Goal: Task Accomplishment & Management: Manage account settings

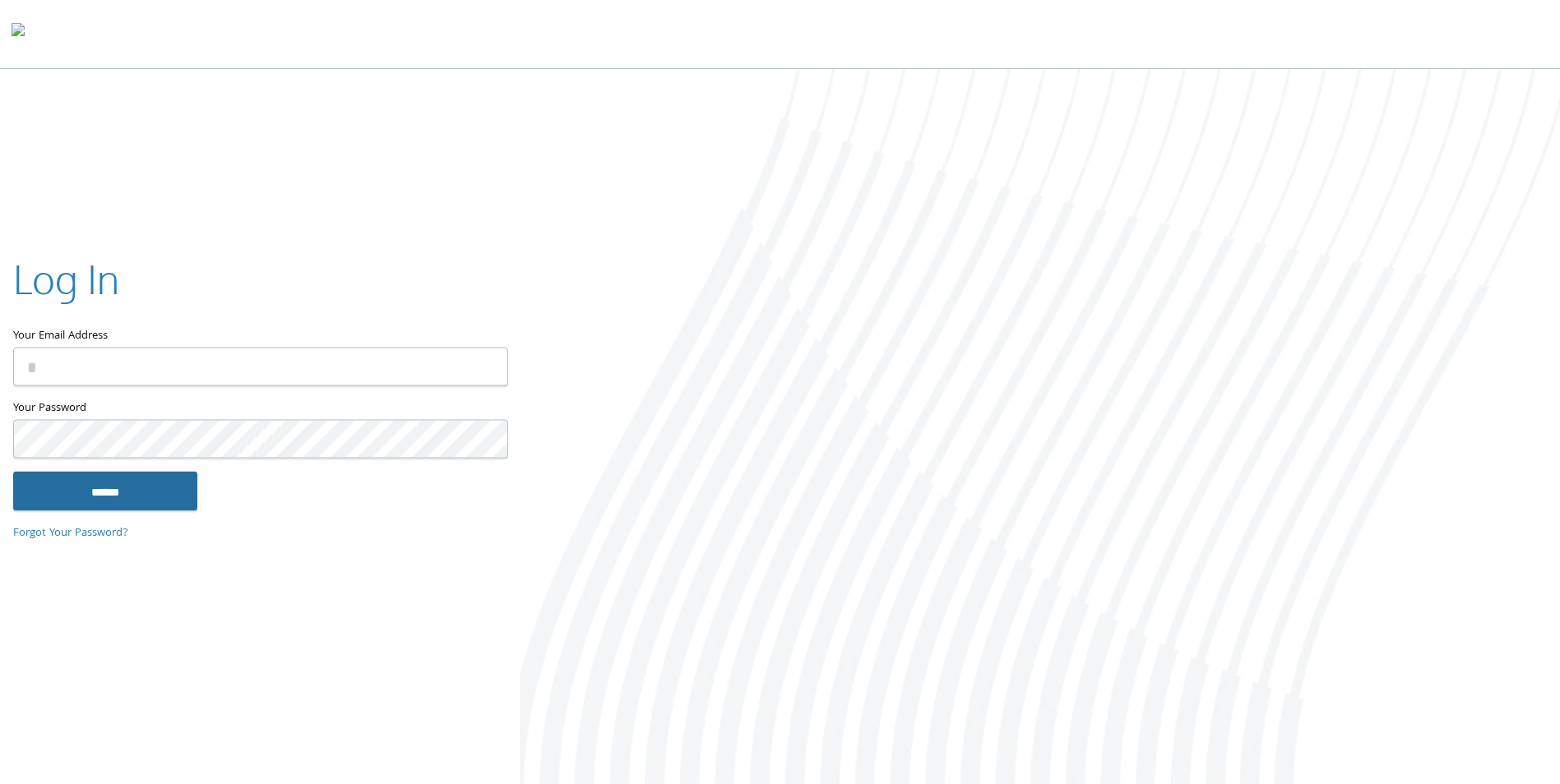
type input "**********"
click at [144, 486] on input "******" at bounding box center [105, 491] width 184 height 39
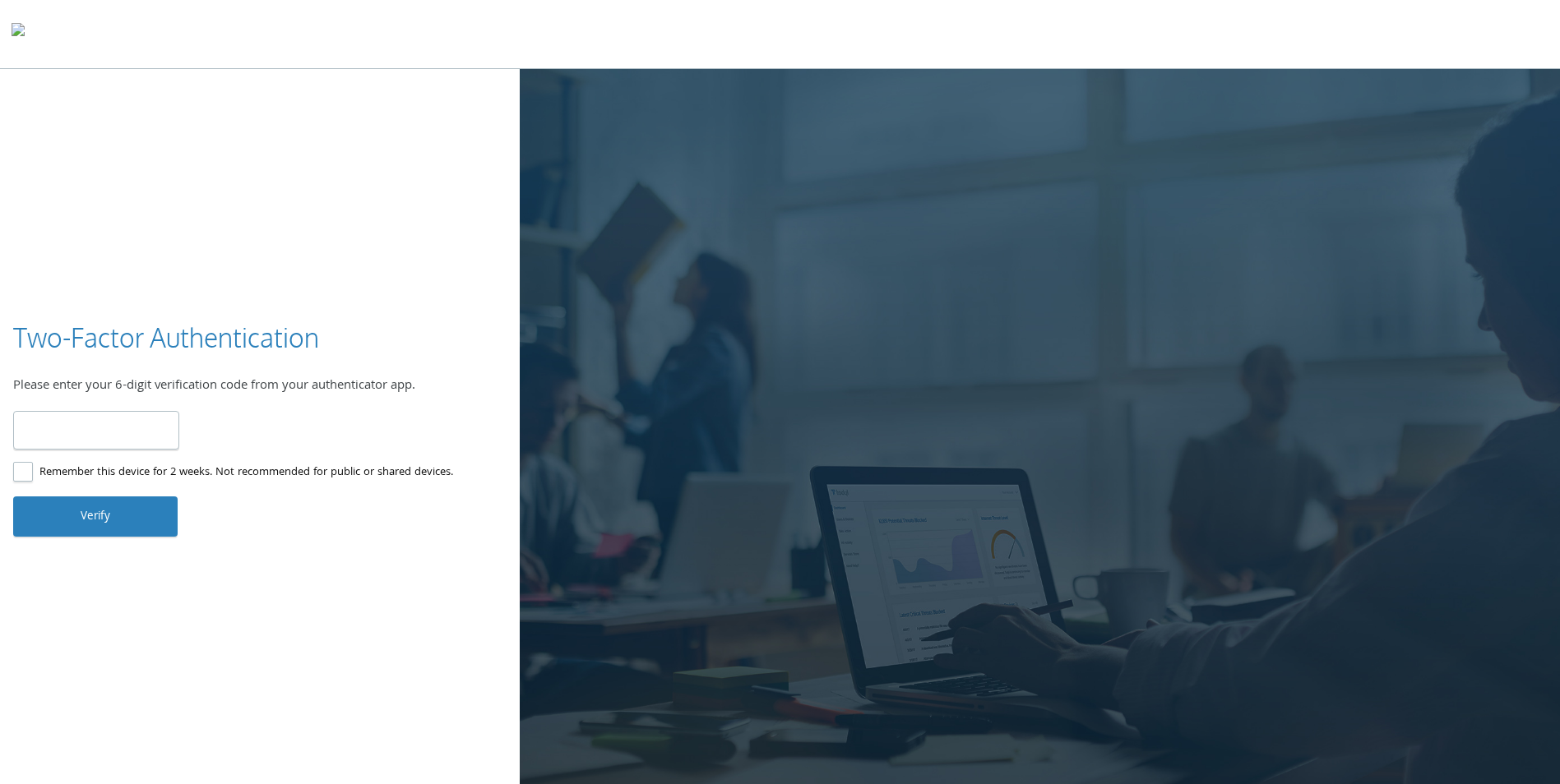
click at [130, 421] on input "number" at bounding box center [95, 429] width 166 height 38
type input "******"
